Goal: Find specific page/section

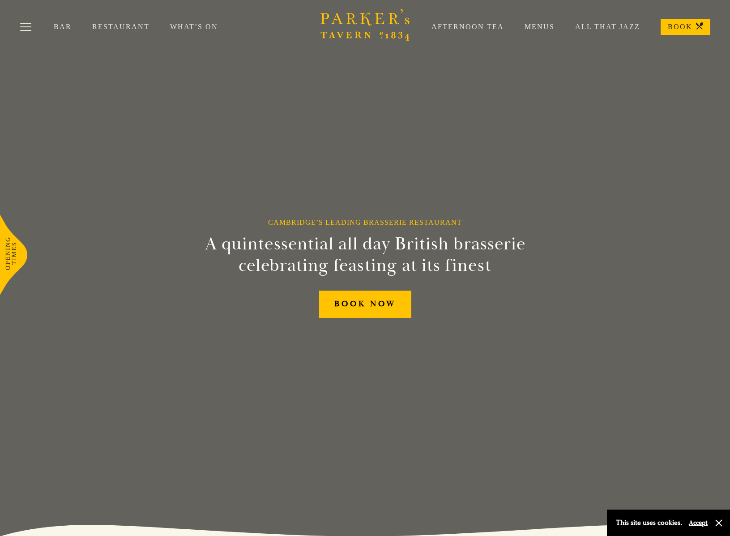
click at [120, 26] on link "Restaurant" at bounding box center [131, 26] width 78 height 9
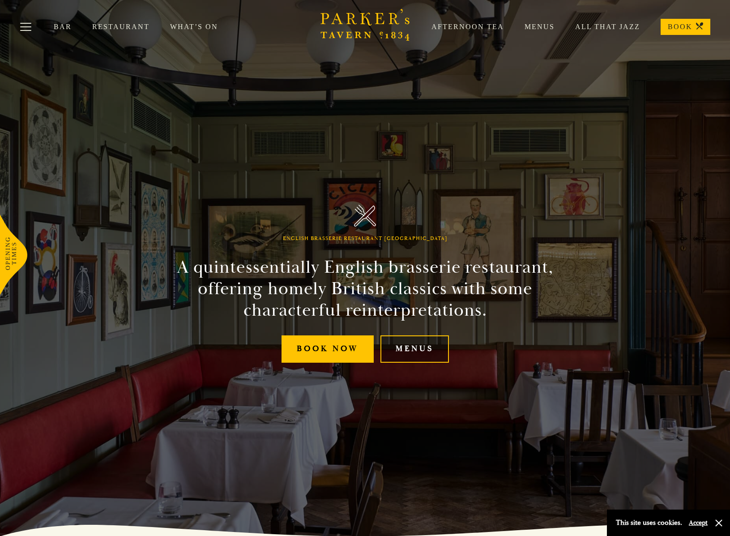
click at [419, 357] on link "Menus" at bounding box center [414, 348] width 68 height 27
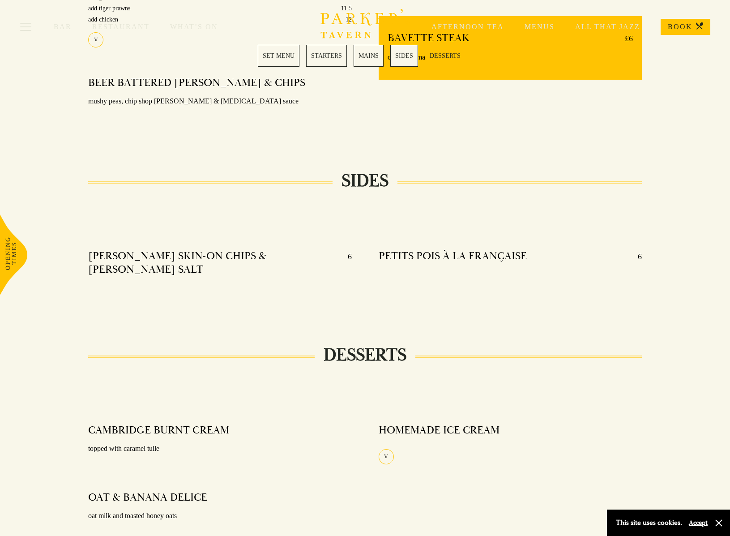
scroll to position [850, 0]
